Goal: Find specific page/section: Find specific page/section

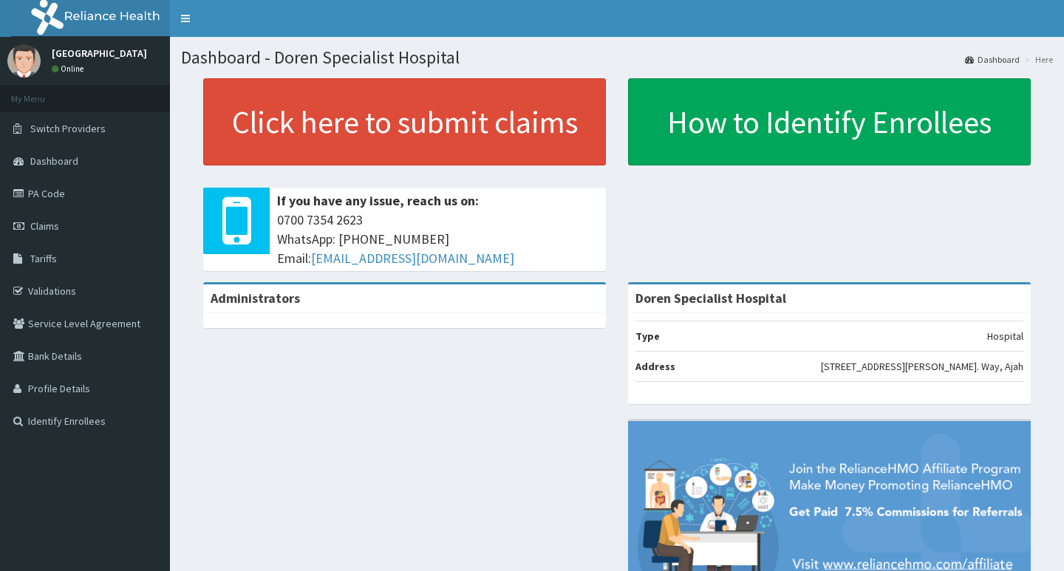
scroll to position [24, 0]
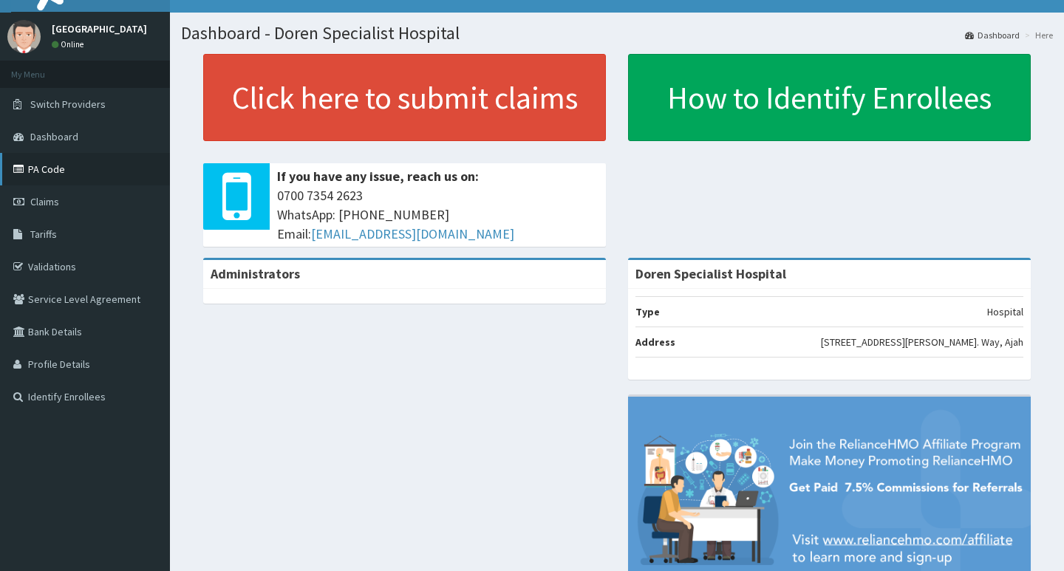
click at [49, 167] on link "PA Code" at bounding box center [85, 169] width 170 height 32
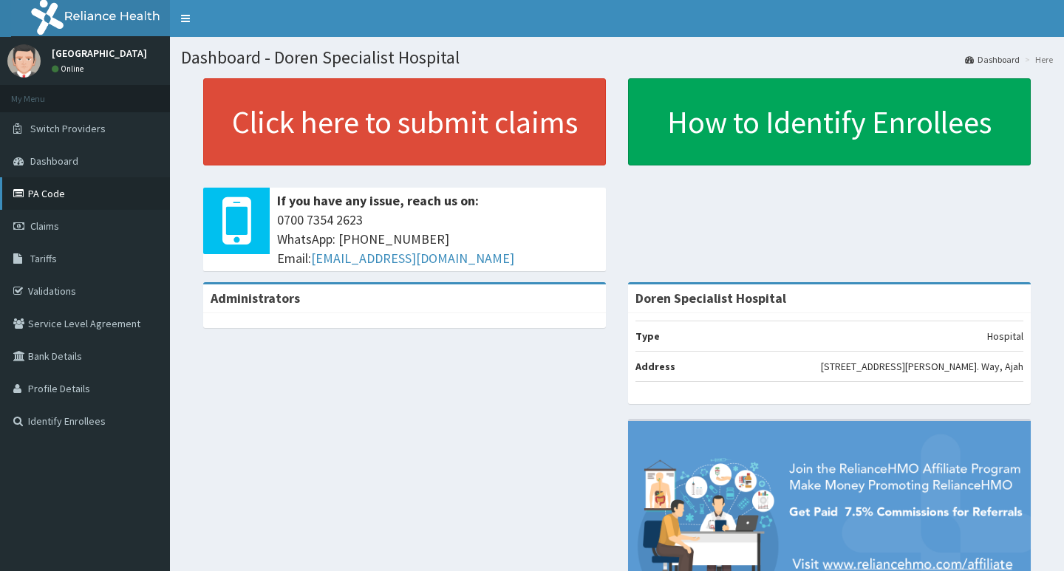
click at [58, 196] on link "PA Code" at bounding box center [85, 193] width 170 height 32
click at [57, 194] on link "PA Code" at bounding box center [85, 193] width 170 height 32
